Goal: Find specific fact: Find specific fact

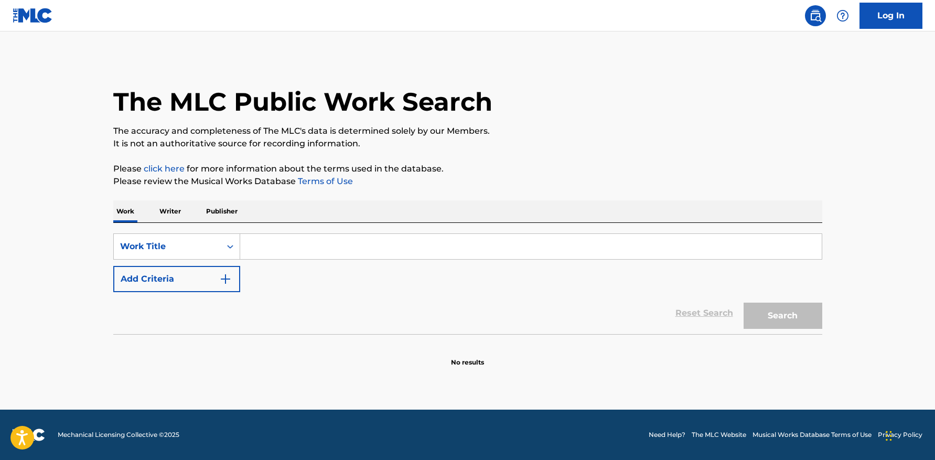
click at [231, 214] on p "Publisher" at bounding box center [222, 211] width 38 height 22
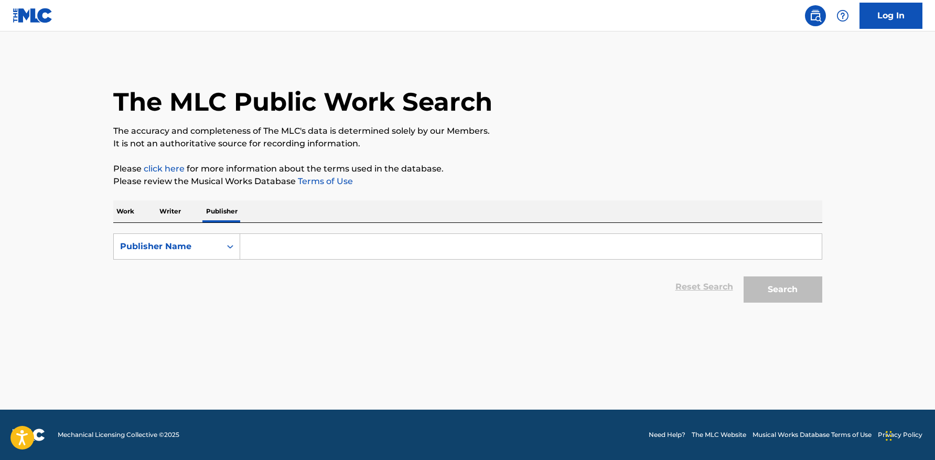
click at [281, 245] on input "Search Form" at bounding box center [530, 246] width 581 height 25
paste input "OHIZEP [PERSON_NAME] MUSIC"
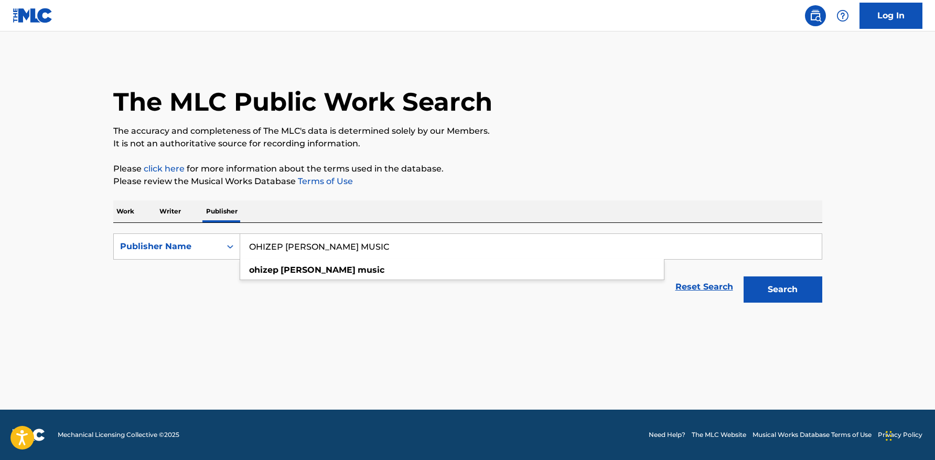
click at [284, 245] on input "OHIZEP [PERSON_NAME] MUSIC" at bounding box center [530, 246] width 581 height 25
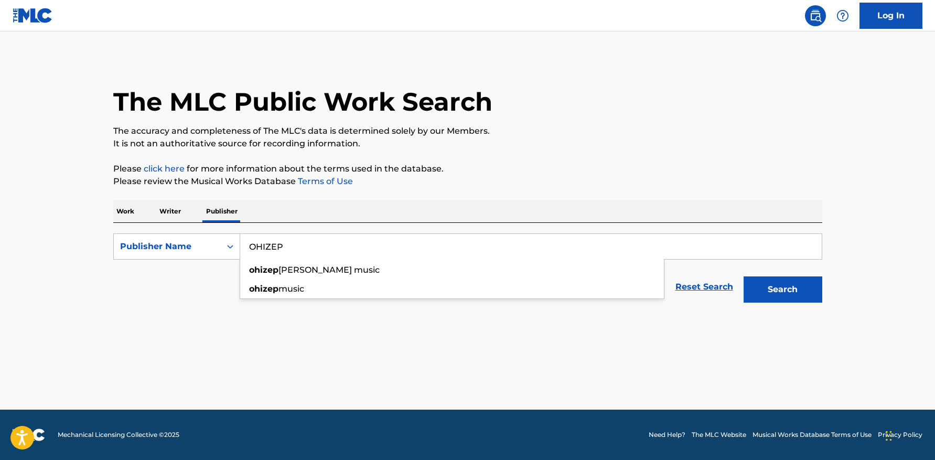
type input "OHIZEP"
click at [743, 276] on button "Search" at bounding box center [782, 289] width 79 height 26
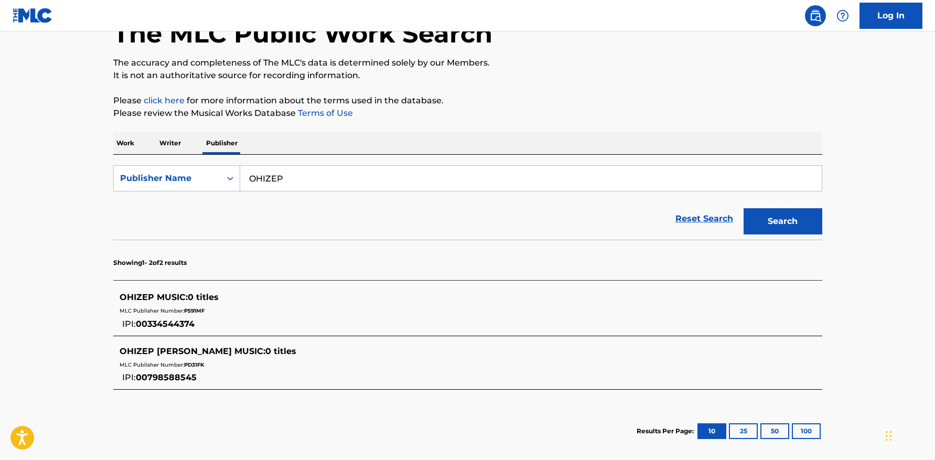
scroll to position [69, 0]
click at [175, 325] on span "00334544374" at bounding box center [165, 323] width 59 height 10
copy span "00334544374"
click at [174, 373] on span "00798588545" at bounding box center [166, 376] width 61 height 10
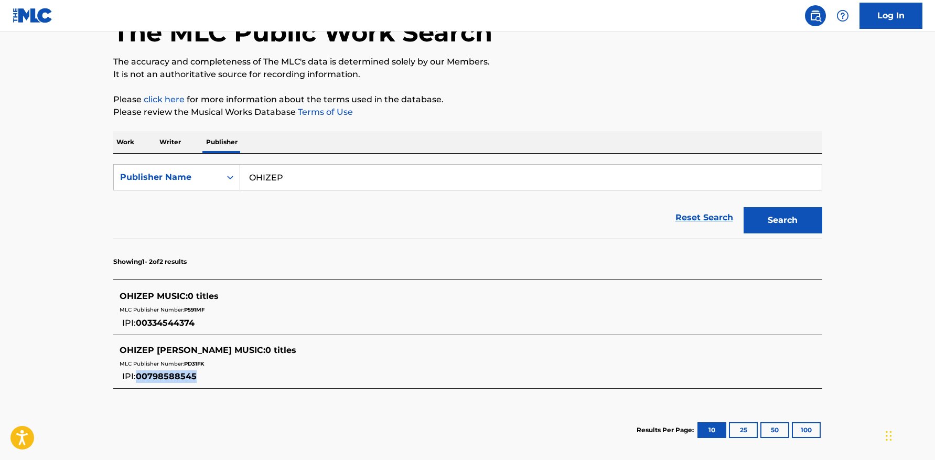
click at [174, 373] on span "00798588545" at bounding box center [166, 376] width 61 height 10
copy span "00798588545"
